Goal: Task Accomplishment & Management: Manage account settings

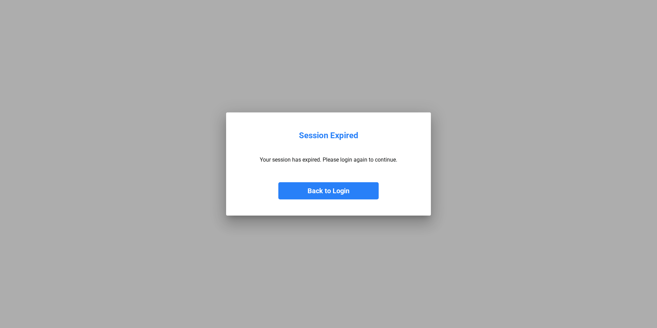
click at [309, 192] on button "Back to Login" at bounding box center [328, 190] width 100 height 17
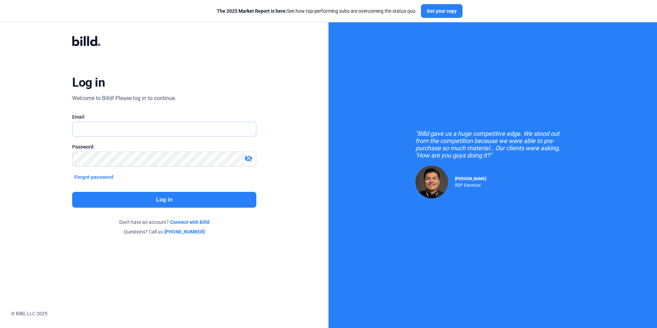
type input "[EMAIL_ADDRESS][DOMAIN_NAME]"
click at [169, 199] on button "Log in" at bounding box center [164, 200] width 184 height 16
